Goal: Task Accomplishment & Management: Manage account settings

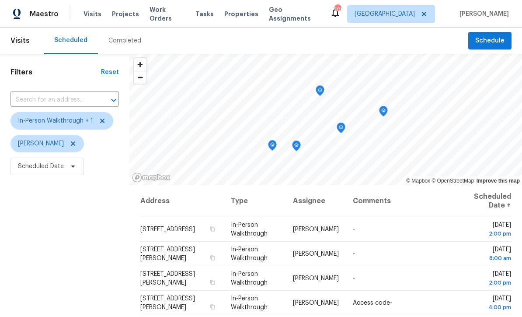
scroll to position [67, 0]
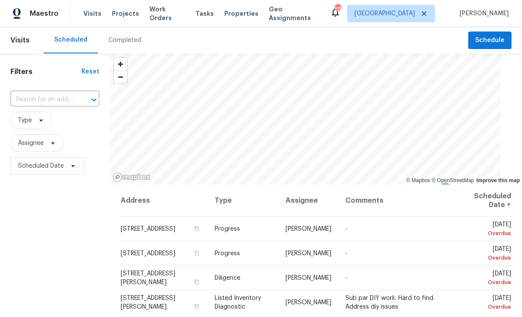
scroll to position [0, 0]
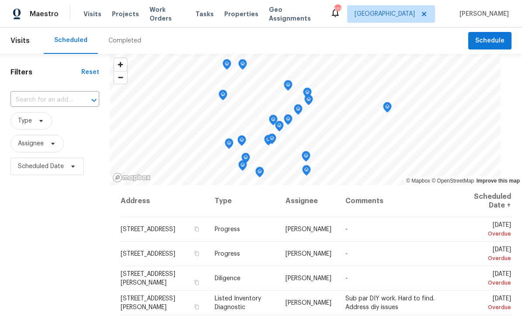
click at [38, 99] on input "text" at bounding box center [43, 100] width 64 height 14
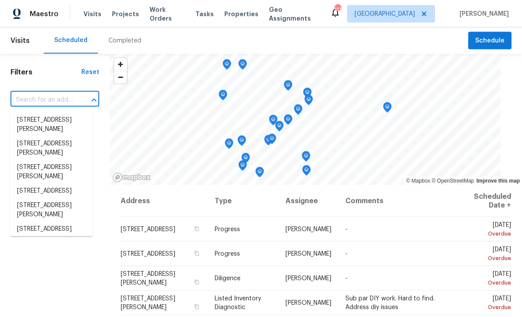
click at [32, 97] on input "text" at bounding box center [43, 100] width 64 height 14
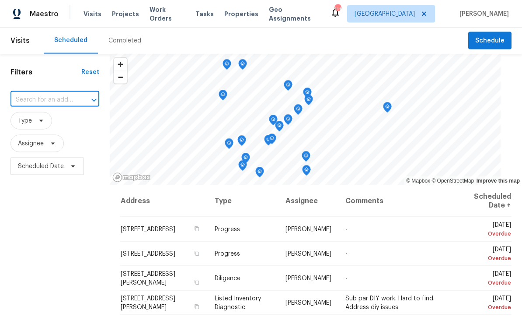
paste input "[STREET_ADDRESS][PERSON_NAME]"
type input "[STREET_ADDRESS][PERSON_NAME]"
click at [34, 119] on li "[STREET_ADDRESS][PERSON_NAME]" at bounding box center [51, 125] width 83 height 24
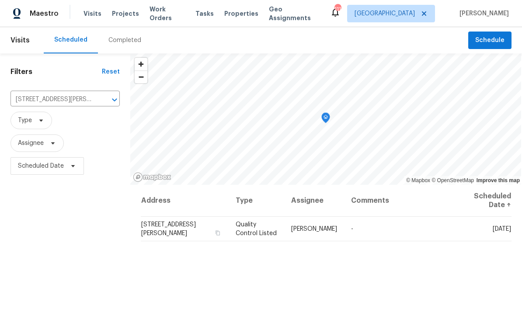
scroll to position [0, 0]
click at [0, 0] on span at bounding box center [0, 0] width 0 height 0
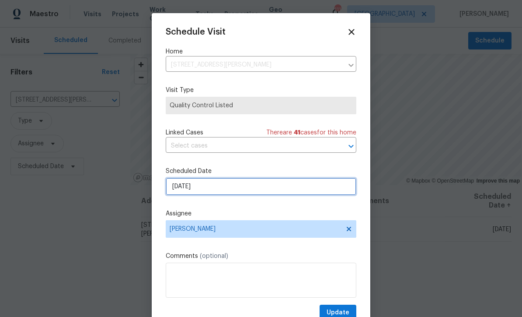
click at [196, 181] on input "[DATE]" at bounding box center [261, 187] width 191 height 18
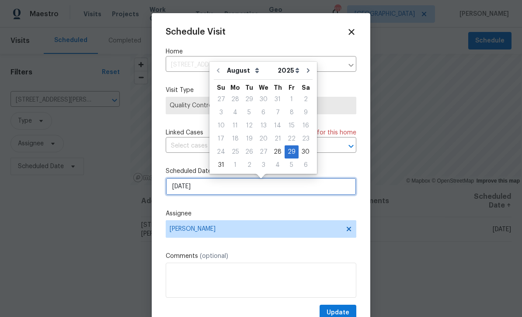
scroll to position [0, 0]
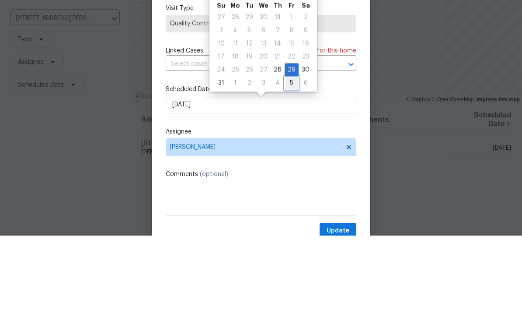
click at [288, 158] on div "5" at bounding box center [292, 164] width 14 height 12
type input "9/5/2025"
select select "8"
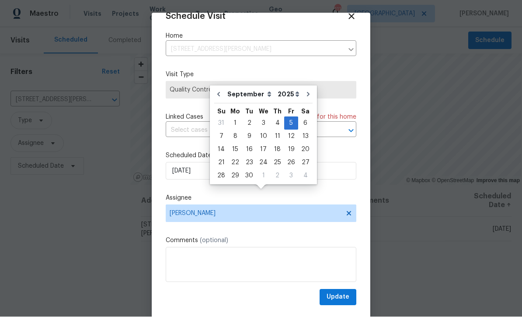
scroll to position [17, 0]
click at [339, 293] on span "Update" at bounding box center [338, 297] width 23 height 11
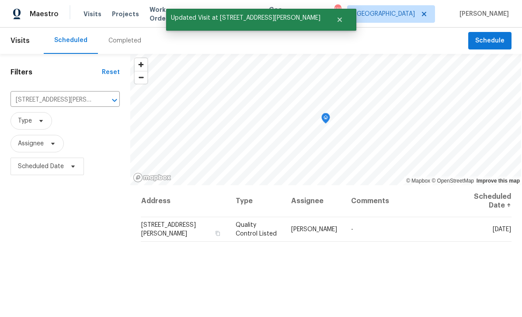
scroll to position [0, 0]
